Goal: Transaction & Acquisition: Purchase product/service

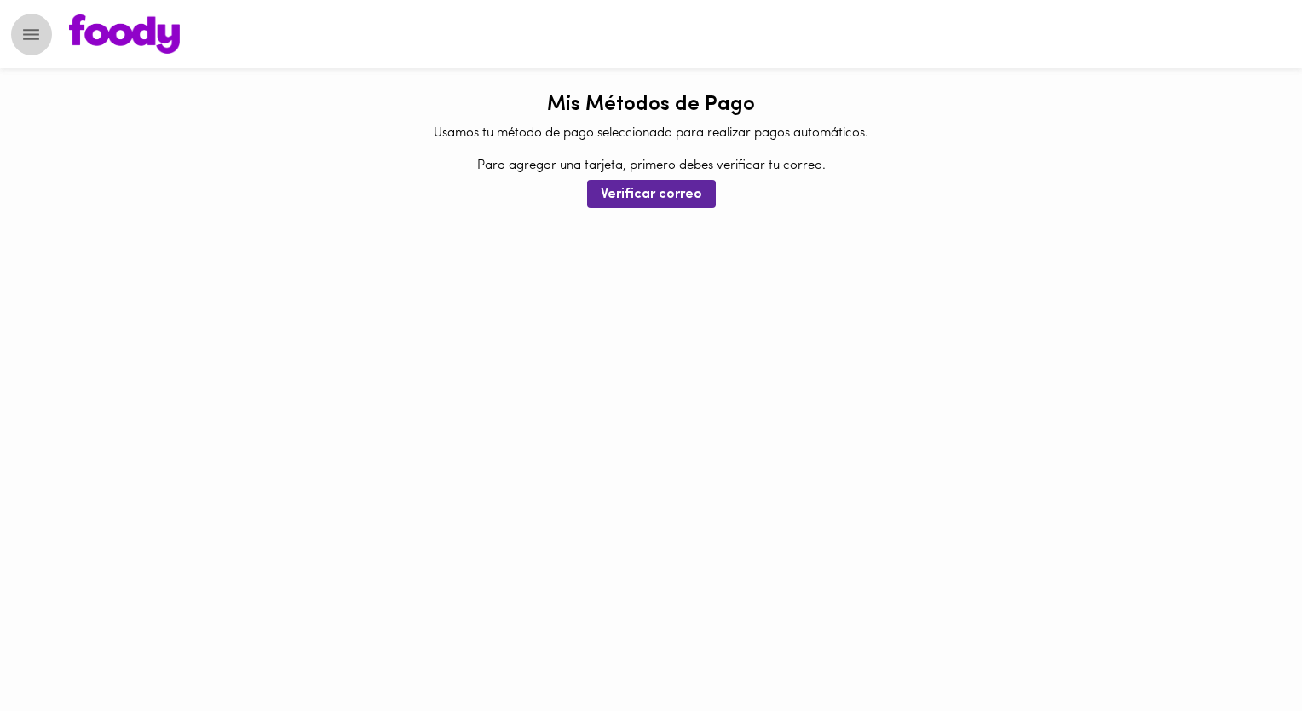
click at [43, 27] on button "Menu" at bounding box center [31, 35] width 42 height 42
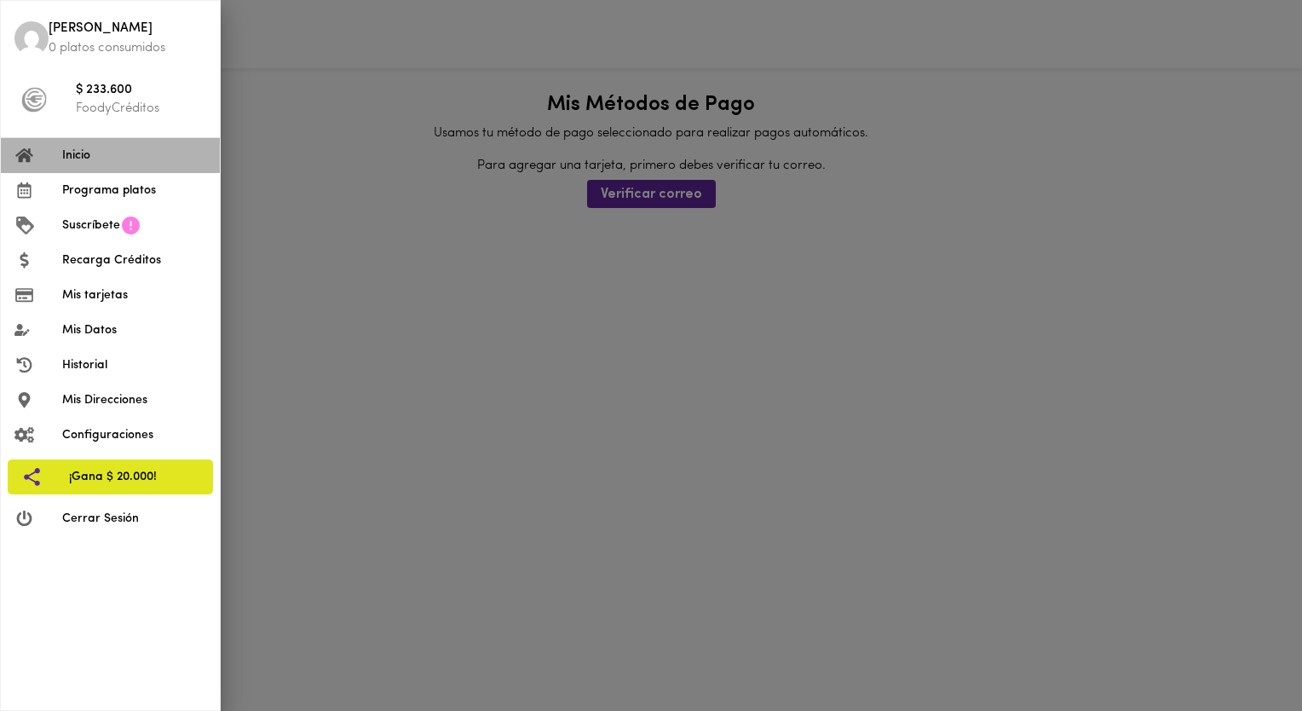
click at [79, 152] on span "Inicio" at bounding box center [134, 156] width 144 height 18
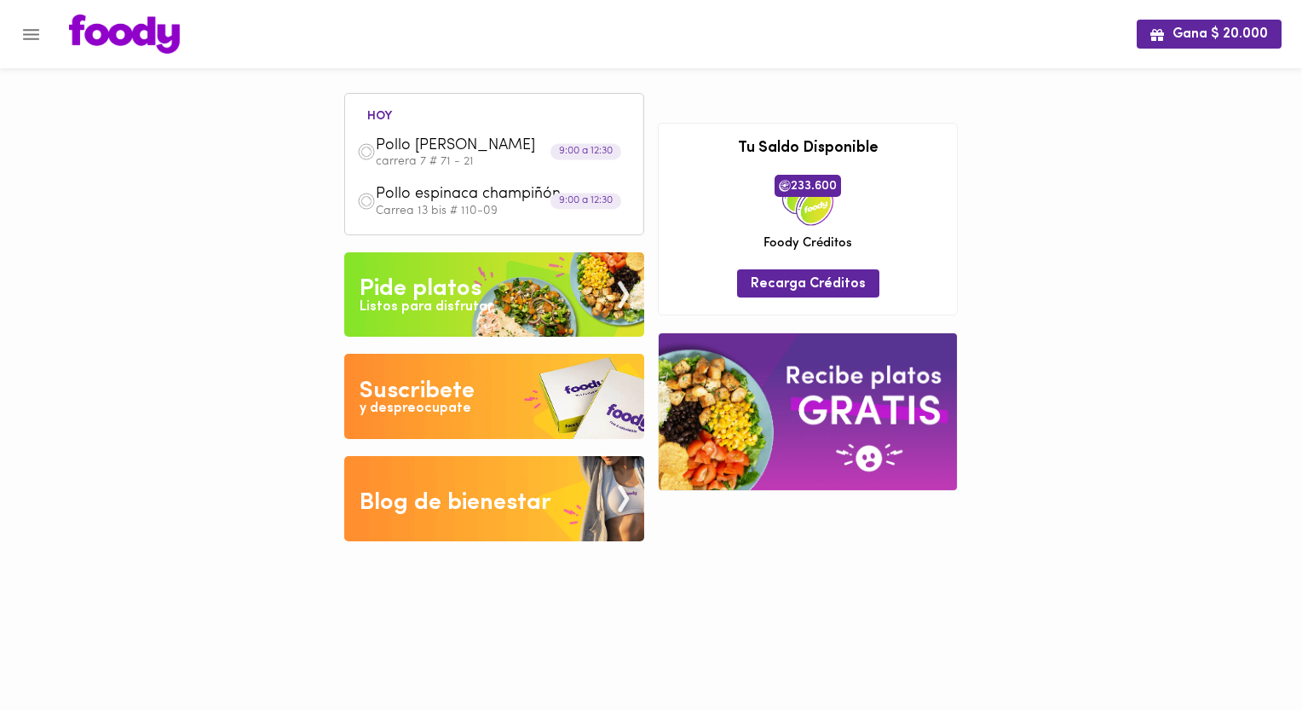
click at [429, 140] on span "Pollo [PERSON_NAME]" at bounding box center [474, 146] width 196 height 20
click at [440, 185] on span "Pollo espinaca champiñón" at bounding box center [474, 195] width 196 height 20
click at [456, 156] on p "carrera 7 # 71 - 21" at bounding box center [504, 162] width 256 height 12
